Goal: Find specific page/section: Find specific page/section

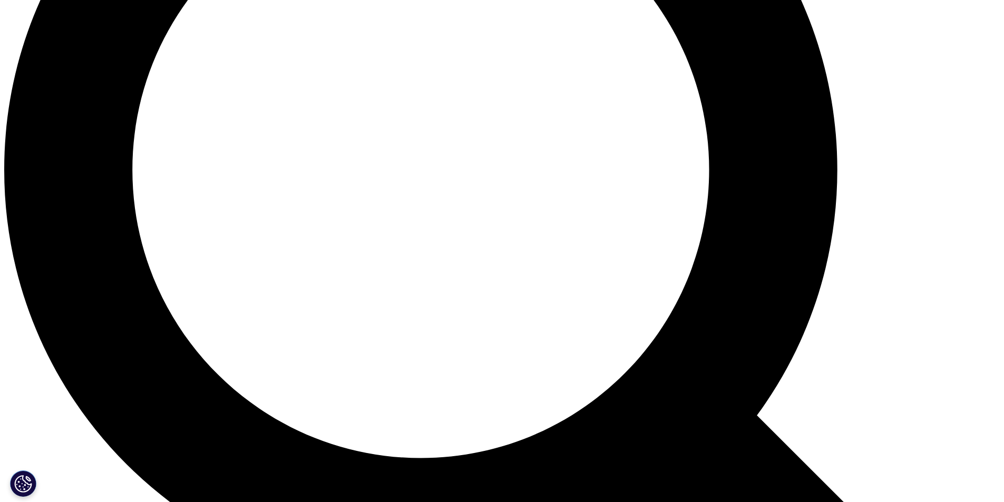
scroll to position [1265, 0]
